Goal: Communication & Community: Ask a question

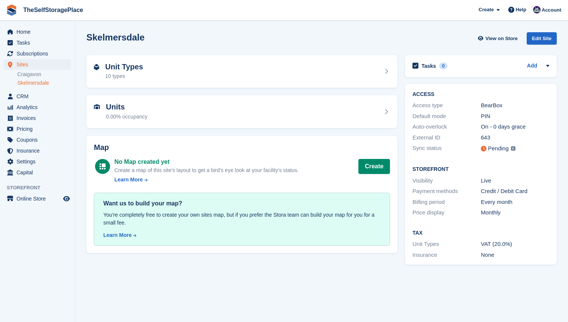
click at [26, 63] on span "Sites" at bounding box center [39, 64] width 45 height 11
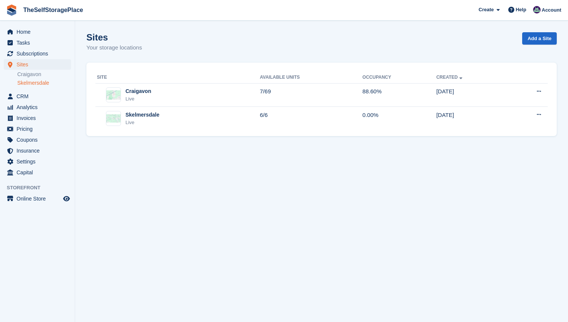
click at [33, 83] on link "Skelmersdale" at bounding box center [44, 83] width 54 height 7
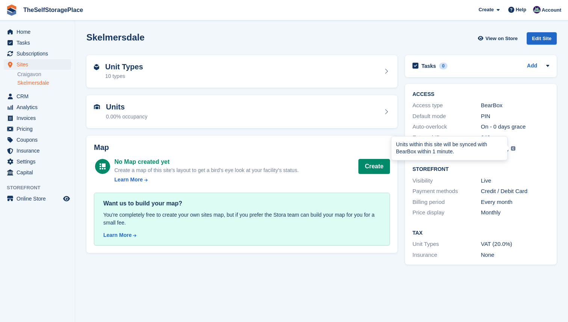
click at [513, 149] on img at bounding box center [513, 148] width 5 height 5
click at [38, 82] on link "Skelmersdale" at bounding box center [44, 83] width 54 height 7
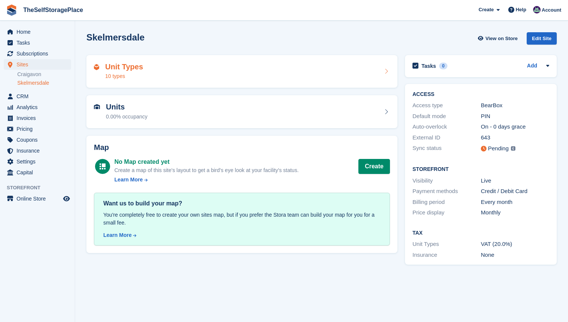
click at [141, 77] on div "10 types" at bounding box center [124, 76] width 38 height 8
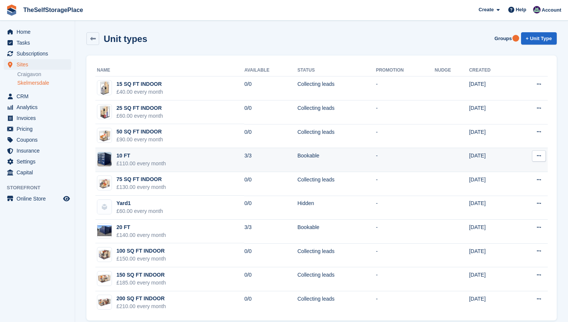
click at [163, 156] on div "10 FT" at bounding box center [141, 156] width 50 height 8
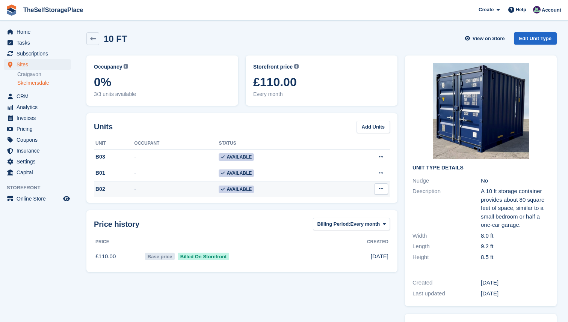
click at [173, 189] on td "-" at bounding box center [176, 189] width 84 height 16
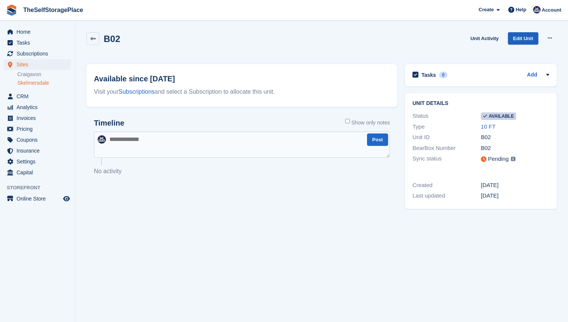
click at [529, 38] on link "Edit Unit" at bounding box center [523, 38] width 30 height 12
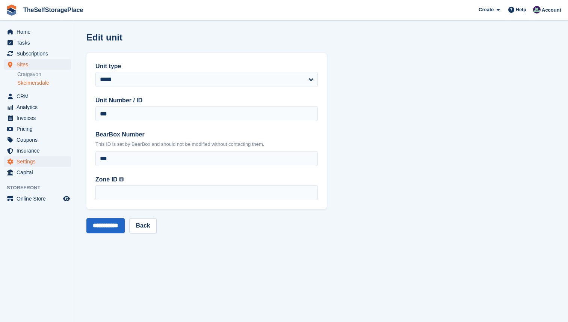
click at [33, 161] on span "Settings" at bounding box center [39, 162] width 45 height 11
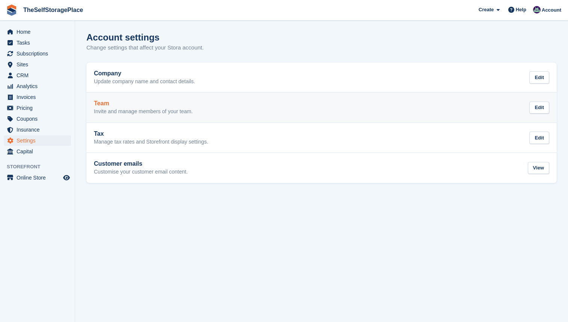
click at [231, 112] on div "Team Invite and manage members of your team. Edit" at bounding box center [321, 107] width 455 height 15
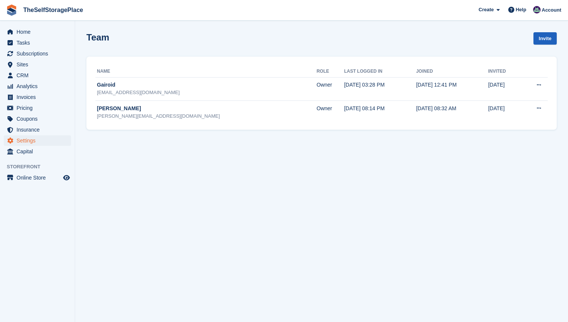
click at [548, 41] on link "Invite" at bounding box center [544, 38] width 23 height 12
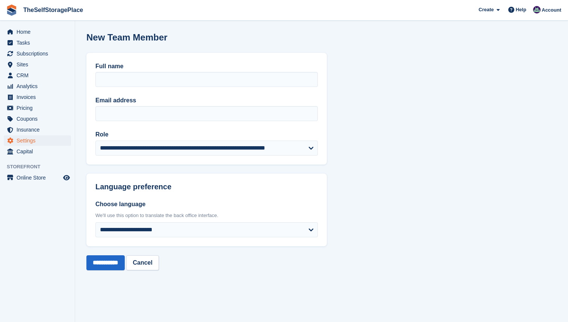
click at [42, 141] on span "Settings" at bounding box center [39, 141] width 45 height 11
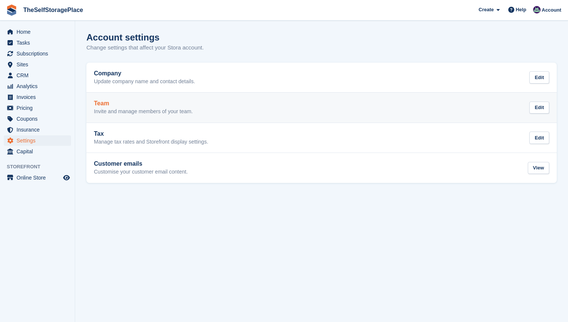
click at [148, 111] on p "Invite and manage members of your team." at bounding box center [143, 111] width 99 height 7
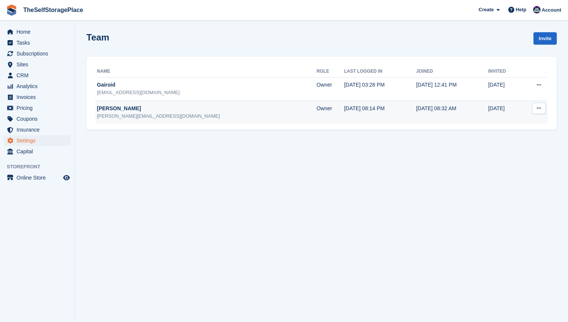
click at [543, 110] on button at bounding box center [539, 108] width 14 height 11
click at [513, 123] on p "Edit team member" at bounding box center [509, 123] width 65 height 10
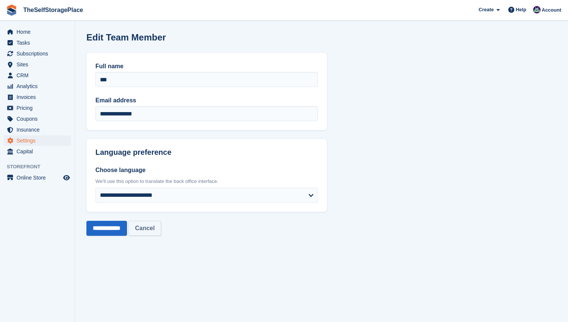
click at [156, 225] on link "Cancel" at bounding box center [144, 228] width 32 height 15
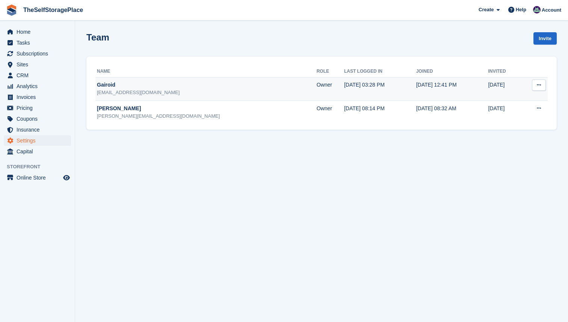
click at [532, 86] on button at bounding box center [539, 85] width 14 height 11
click at [525, 97] on p "Edit team member" at bounding box center [509, 100] width 65 height 10
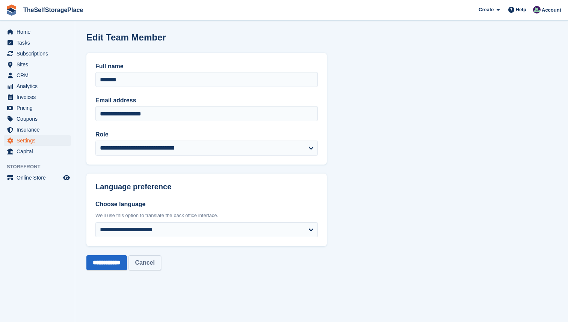
click at [161, 258] on link "Cancel" at bounding box center [144, 263] width 32 height 15
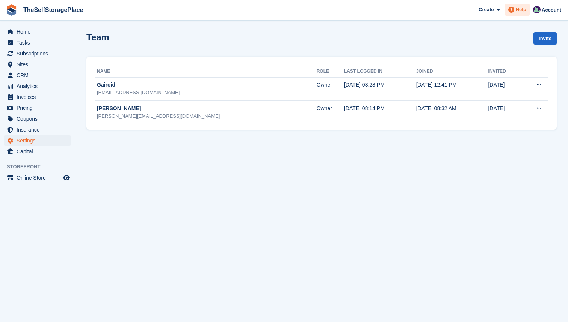
click at [514, 9] on span at bounding box center [510, 9] width 9 height 9
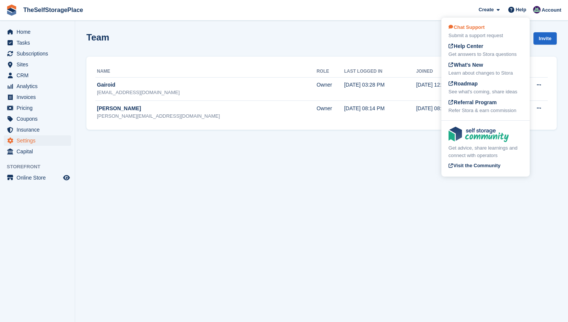
click at [473, 30] on span "Chat Support" at bounding box center [466, 27] width 36 height 6
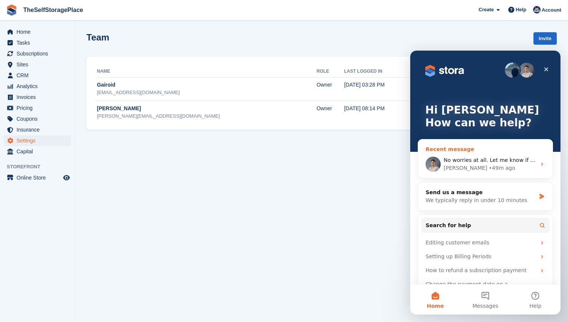
click at [488, 165] on div "• 49m ago" at bounding box center [501, 168] width 26 height 8
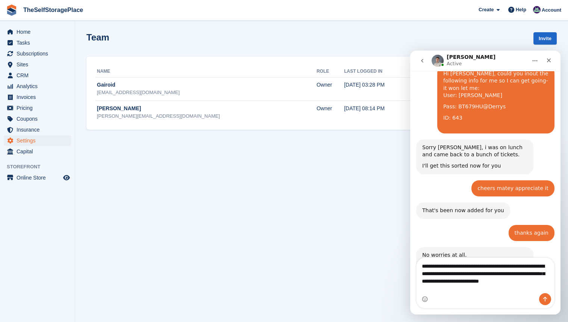
scroll to position [630, 0]
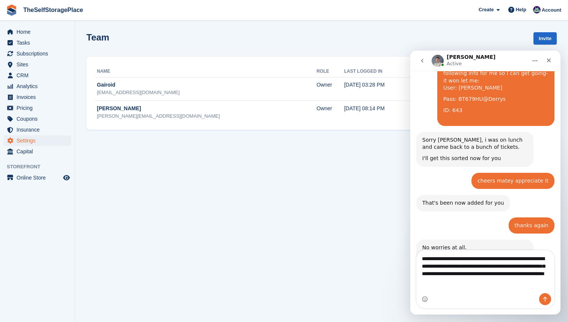
type textarea "**********"
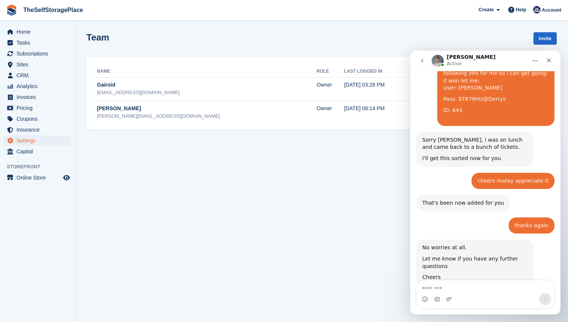
scroll to position [658, 0]
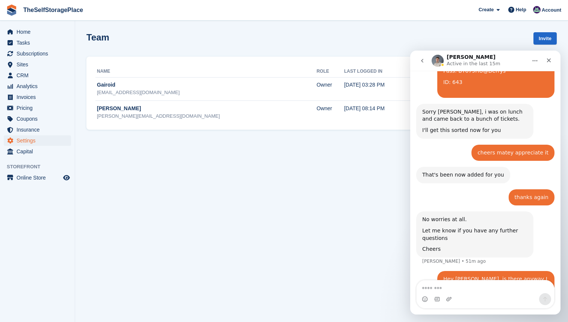
click at [354, 30] on section "Team Invite Name Role Last logged in Joined Invited Gairoid [EMAIL_ADDRESS][DOM…" at bounding box center [321, 161] width 493 height 322
click at [33, 97] on span "Invoices" at bounding box center [39, 97] width 45 height 11
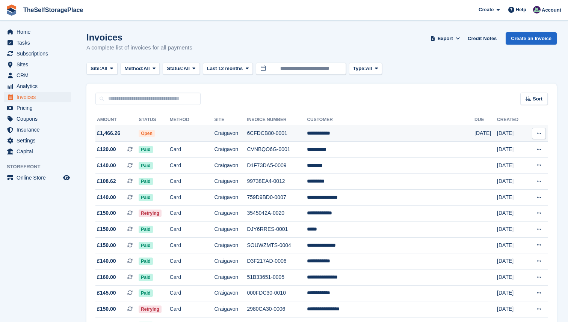
click at [539, 134] on icon at bounding box center [538, 133] width 4 height 5
click at [521, 12] on span "Help" at bounding box center [520, 10] width 11 height 8
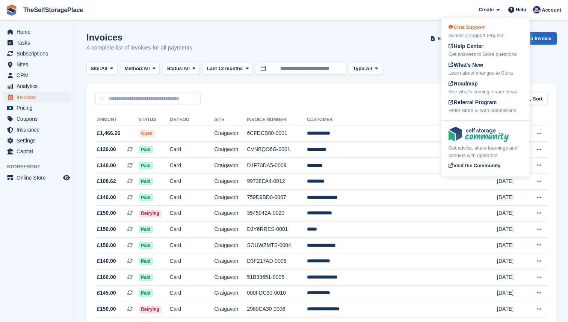
click at [490, 32] on div "Submit a support request" at bounding box center [485, 36] width 74 height 8
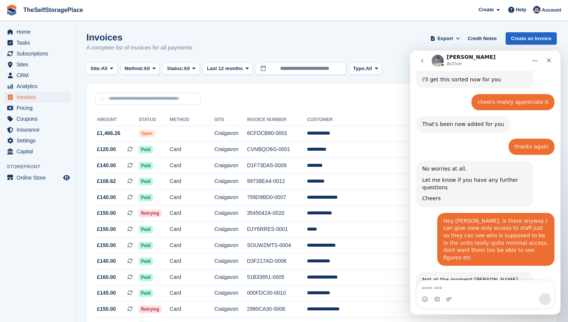
scroll to position [708, 0]
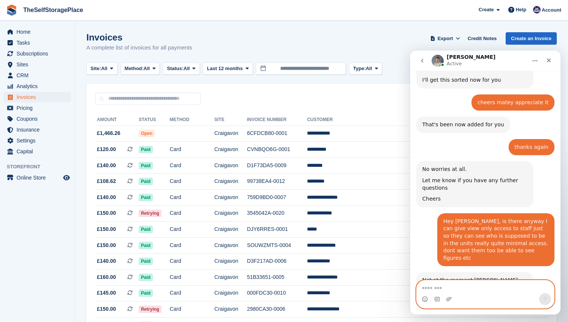
click at [438, 289] on textarea "Message…" at bounding box center [484, 287] width 137 height 13
click at [399, 94] on div "Sort Sort by Date created Created (oldest first) Created (newest first)" at bounding box center [321, 94] width 470 height 21
click at [433, 283] on textarea "Message…" at bounding box center [484, 287] width 137 height 13
click at [429, 290] on textarea "**********" at bounding box center [484, 287] width 137 height 13
type textarea "**********"
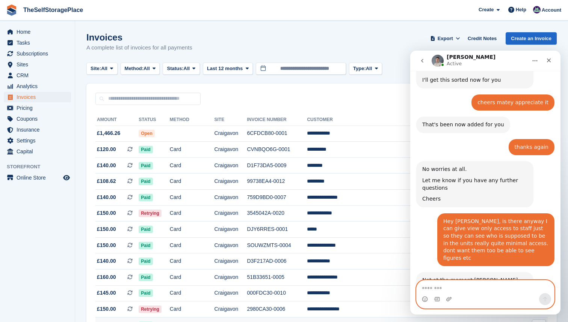
scroll to position [731, 0]
